Goal: Information Seeking & Learning: Learn about a topic

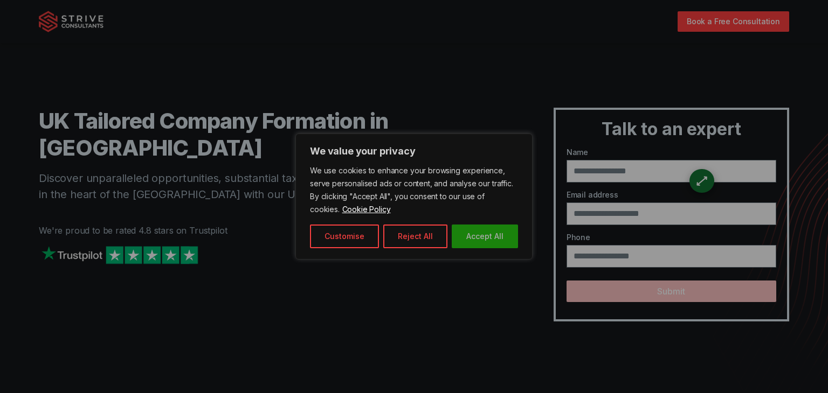
click at [483, 239] on button "Accept All" at bounding box center [485, 237] width 66 height 24
